Goal: Check status: Check status

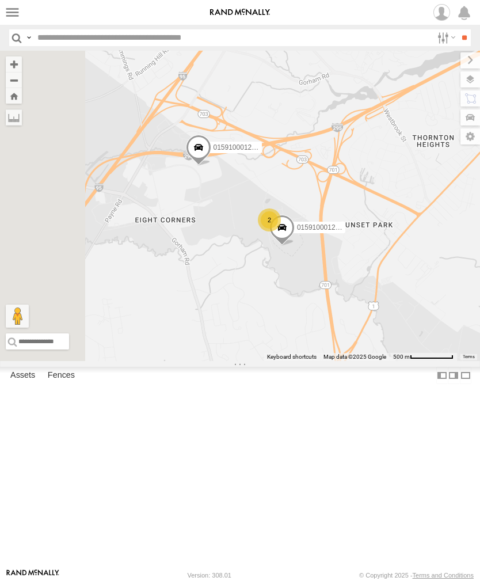
click at [13, 9] on label at bounding box center [12, 12] width 17 height 17
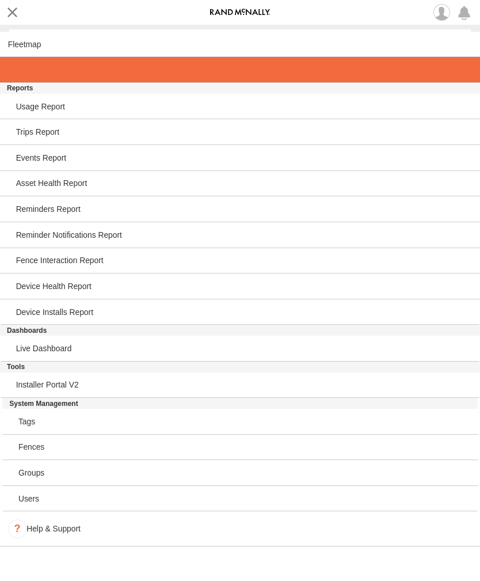
click at [18, 68] on span at bounding box center [20, 69] width 24 height 9
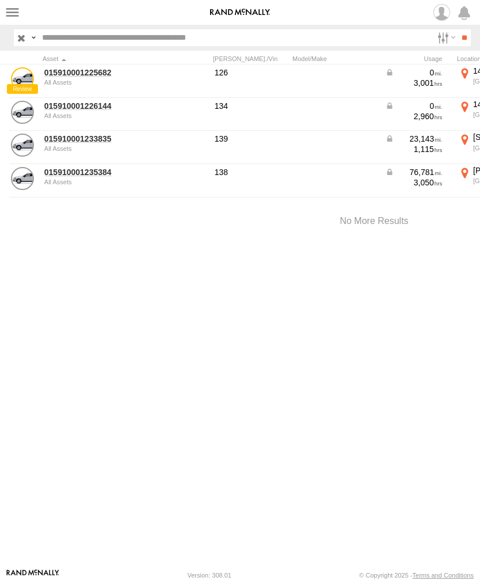
click at [87, 141] on link "015910001233835" at bounding box center [100, 139] width 112 height 10
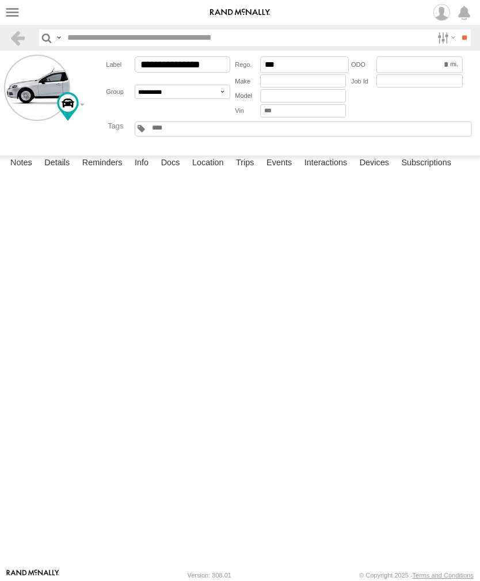
click at [284, 172] on label "Events" at bounding box center [279, 163] width 37 height 16
click at [13, 14] on label at bounding box center [12, 12] width 17 height 17
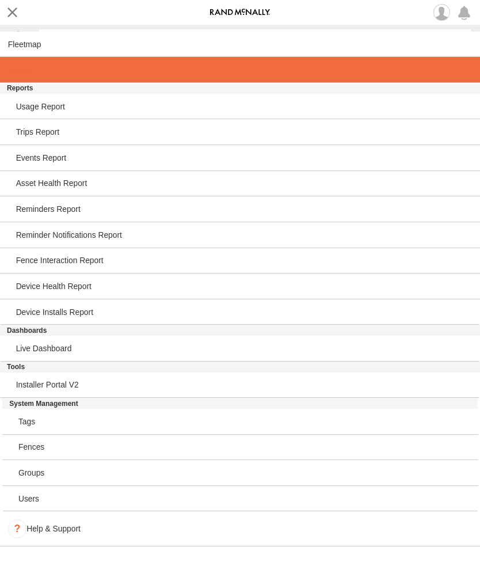
click at [16, 69] on span at bounding box center [20, 69] width 24 height 9
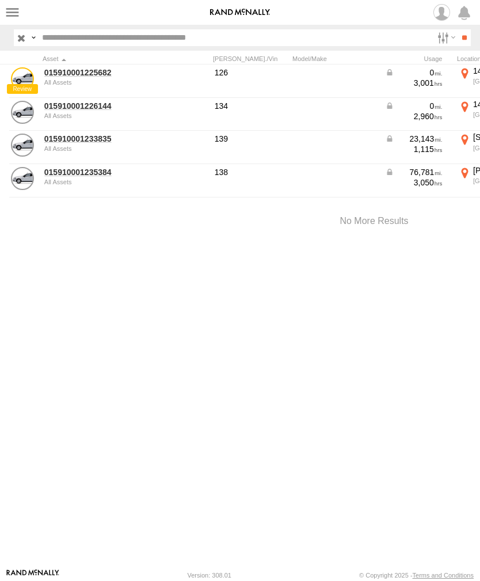
click at [67, 108] on link "015910001226144" at bounding box center [100, 106] width 112 height 10
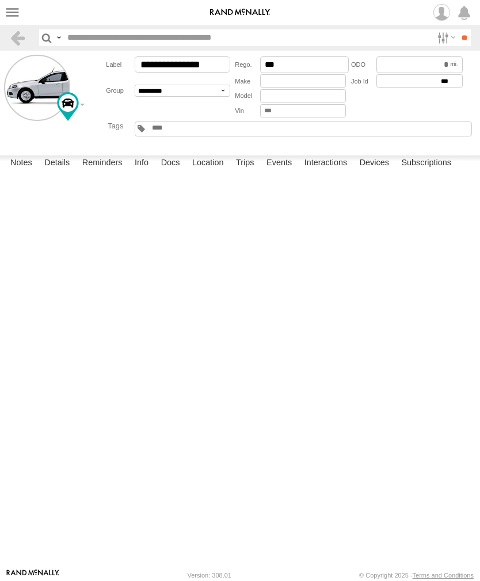
click at [290, 172] on label "Events" at bounding box center [279, 163] width 37 height 16
click at [5, 10] on label at bounding box center [12, 12] width 17 height 17
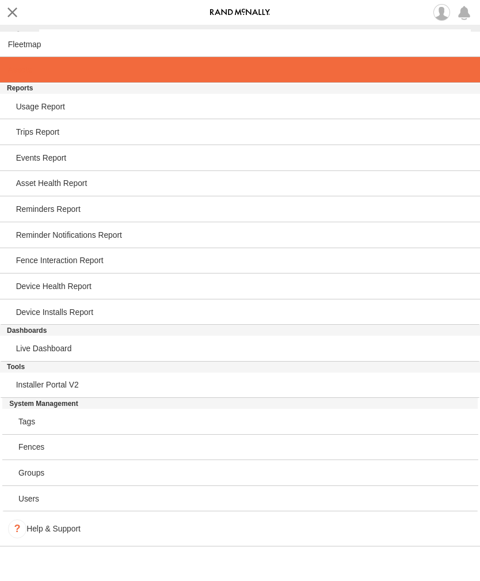
click at [21, 74] on span at bounding box center [20, 69] width 24 height 9
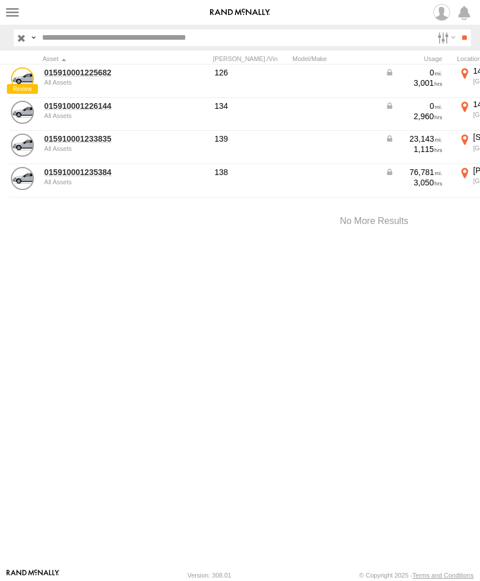
click at [73, 173] on link "015910001235384" at bounding box center [100, 172] width 112 height 10
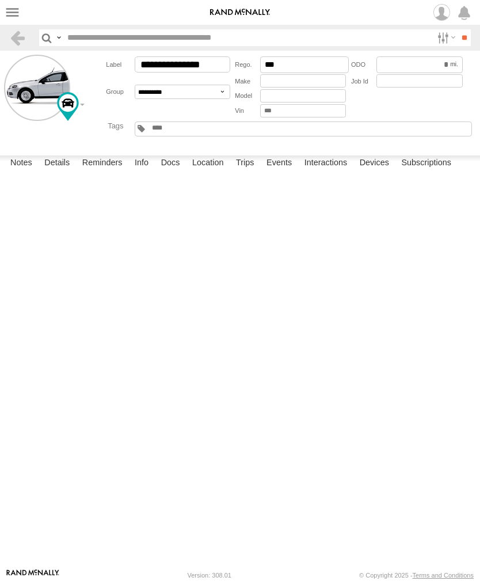
click at [287, 172] on label "Events" at bounding box center [279, 163] width 37 height 16
